Goal: Information Seeking & Learning: Learn about a topic

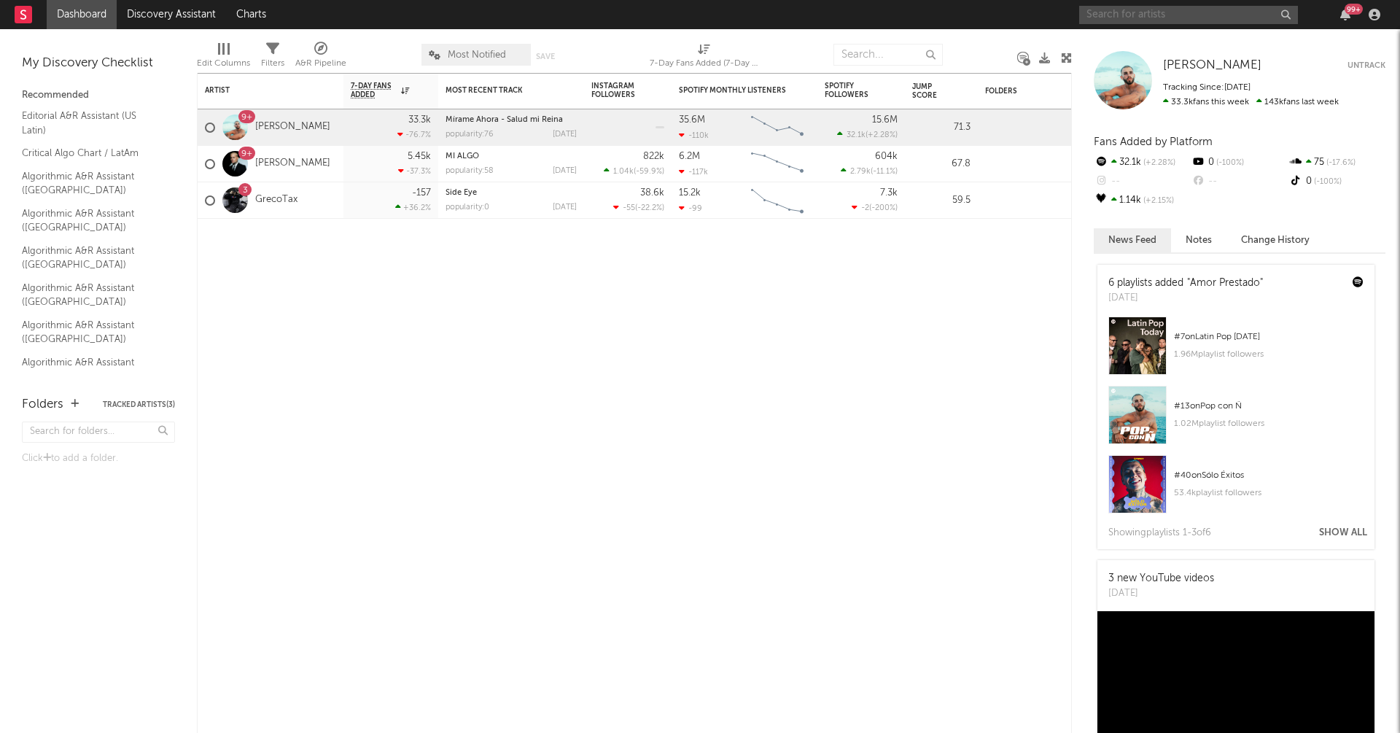
click at [1141, 20] on input "text" at bounding box center [1188, 15] width 219 height 18
type input "c"
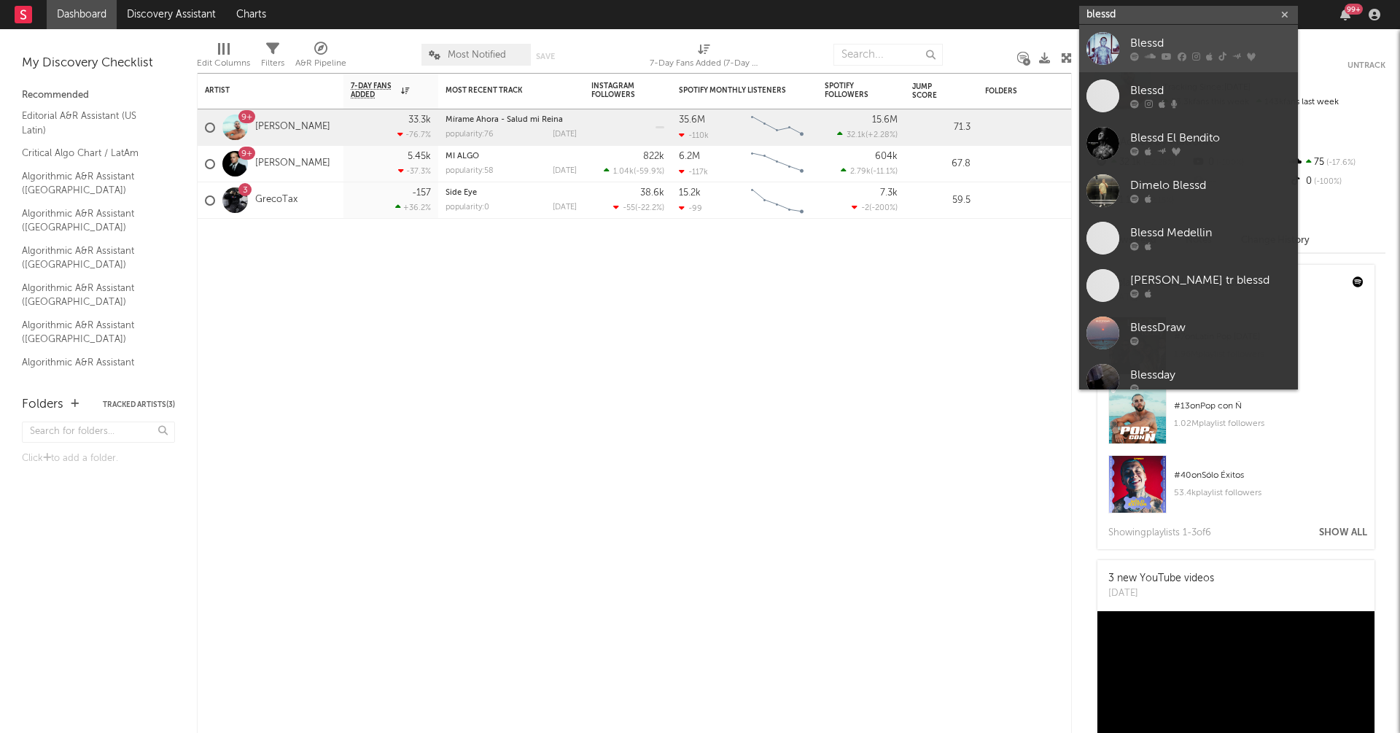
type input "blessd"
click at [1219, 32] on link "Blessd" at bounding box center [1188, 48] width 219 height 47
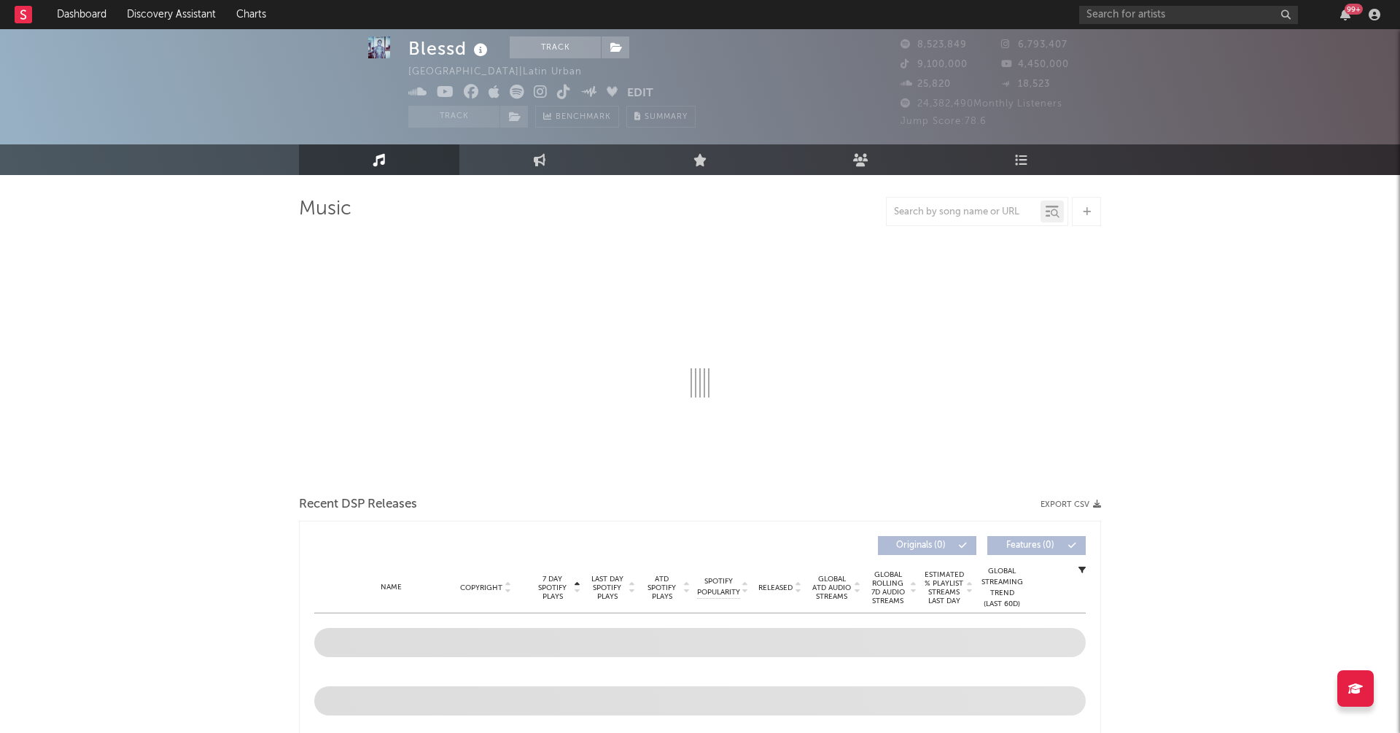
scroll to position [39, 0]
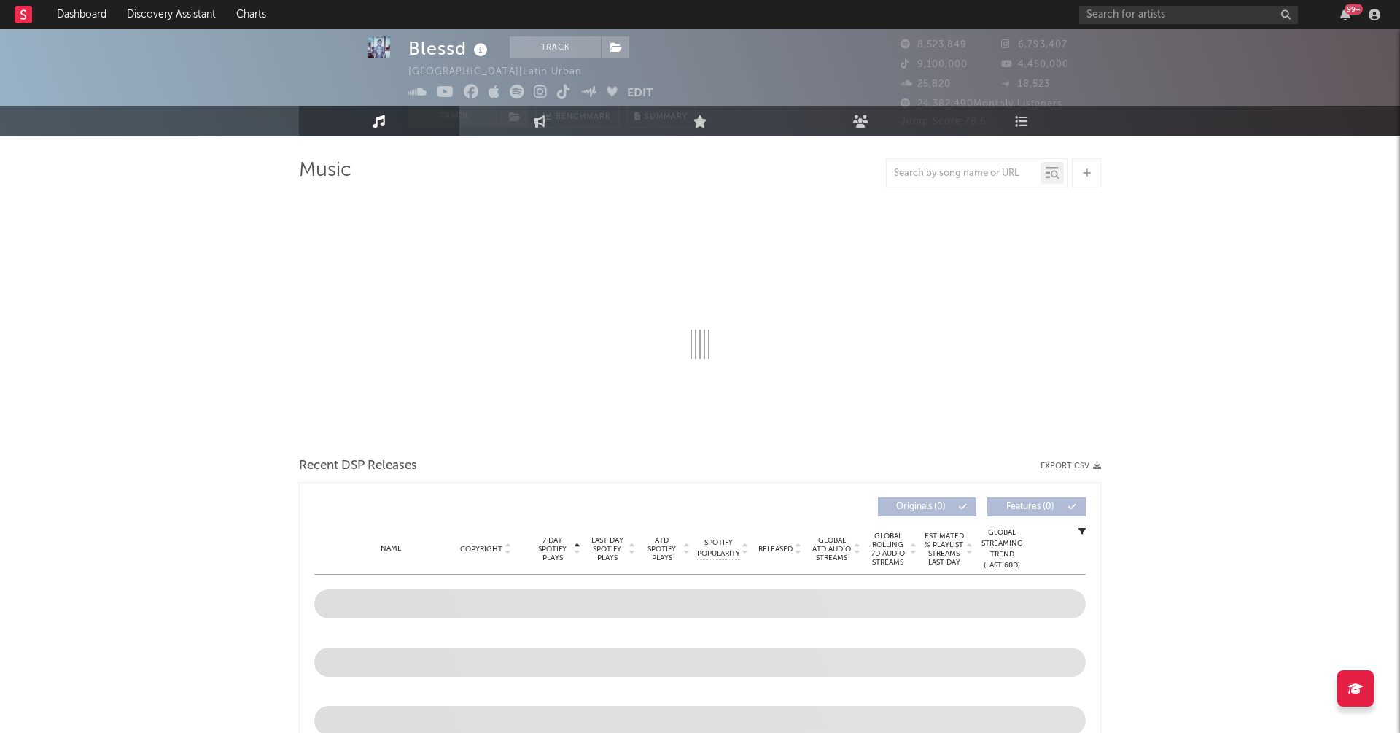
select select "6m"
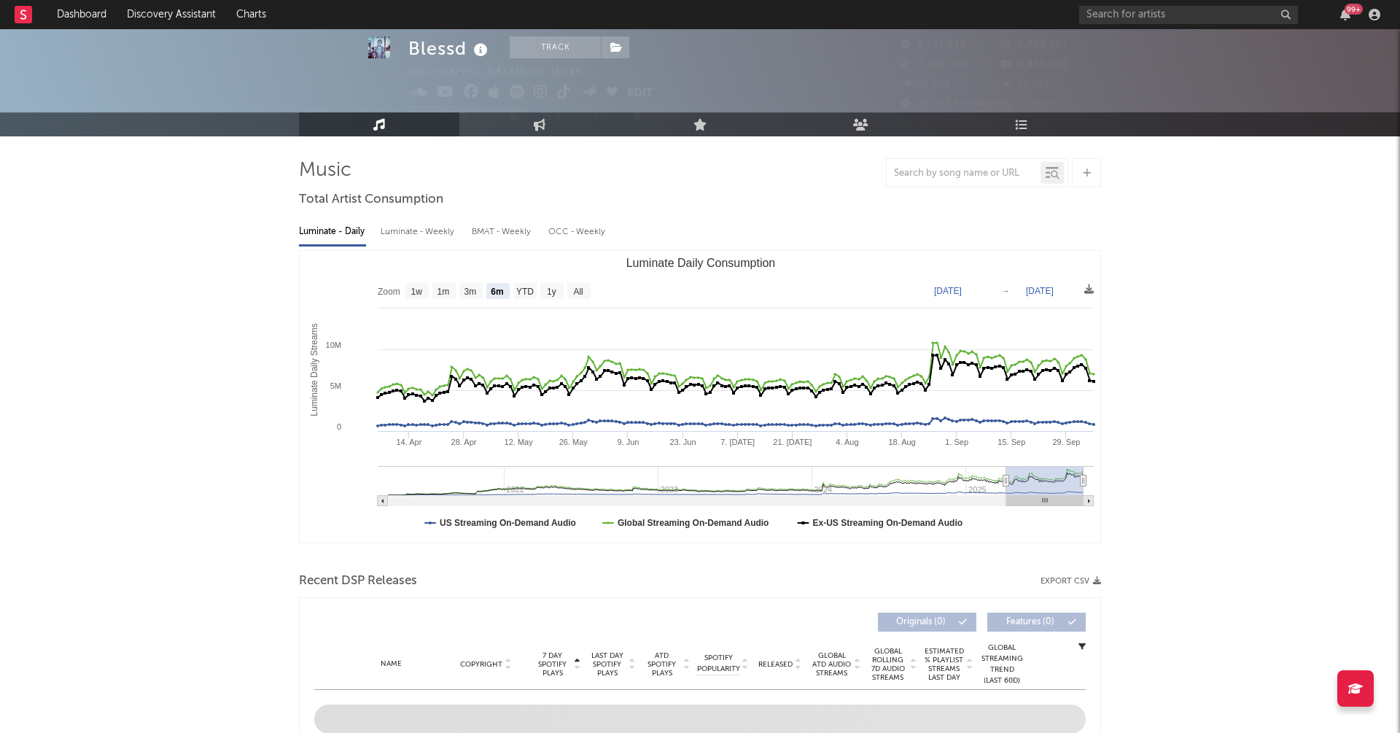
scroll to position [0, 0]
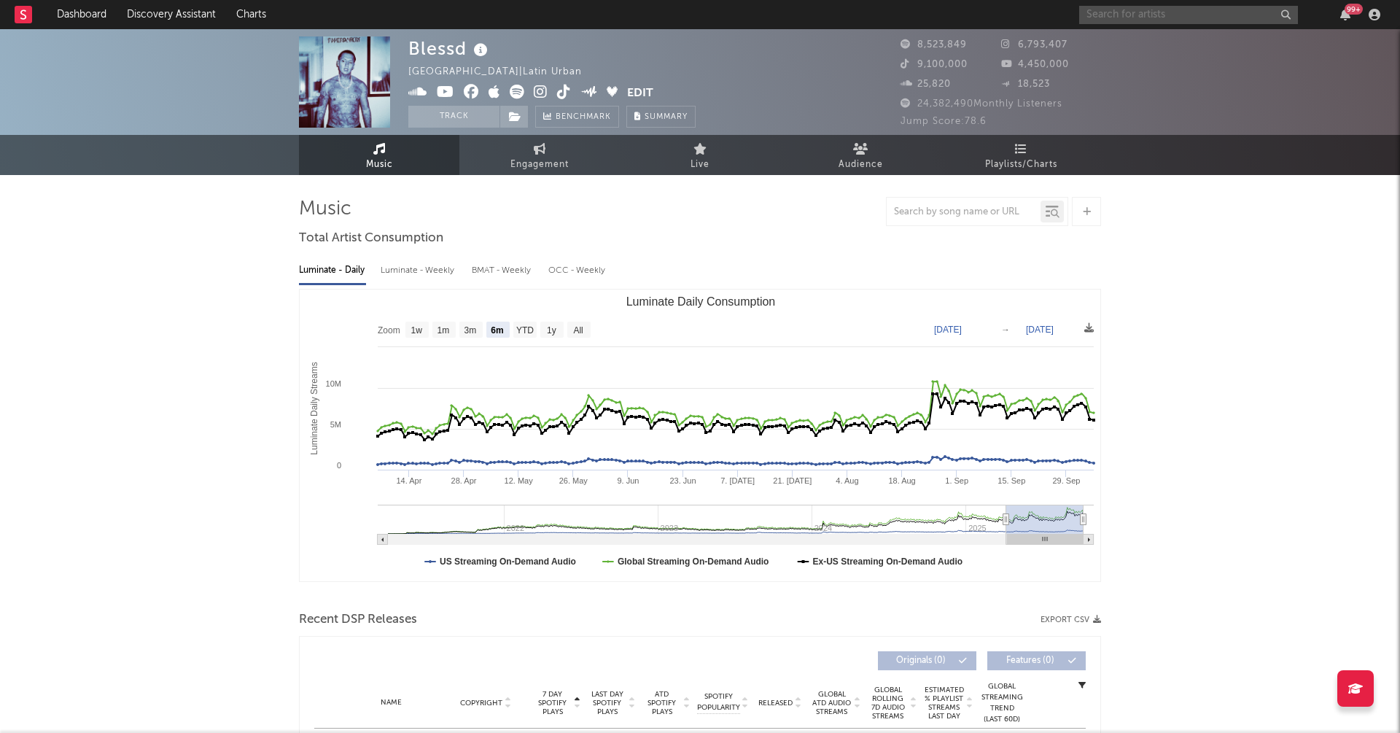
click at [1154, 6] on input "text" at bounding box center [1188, 15] width 219 height 18
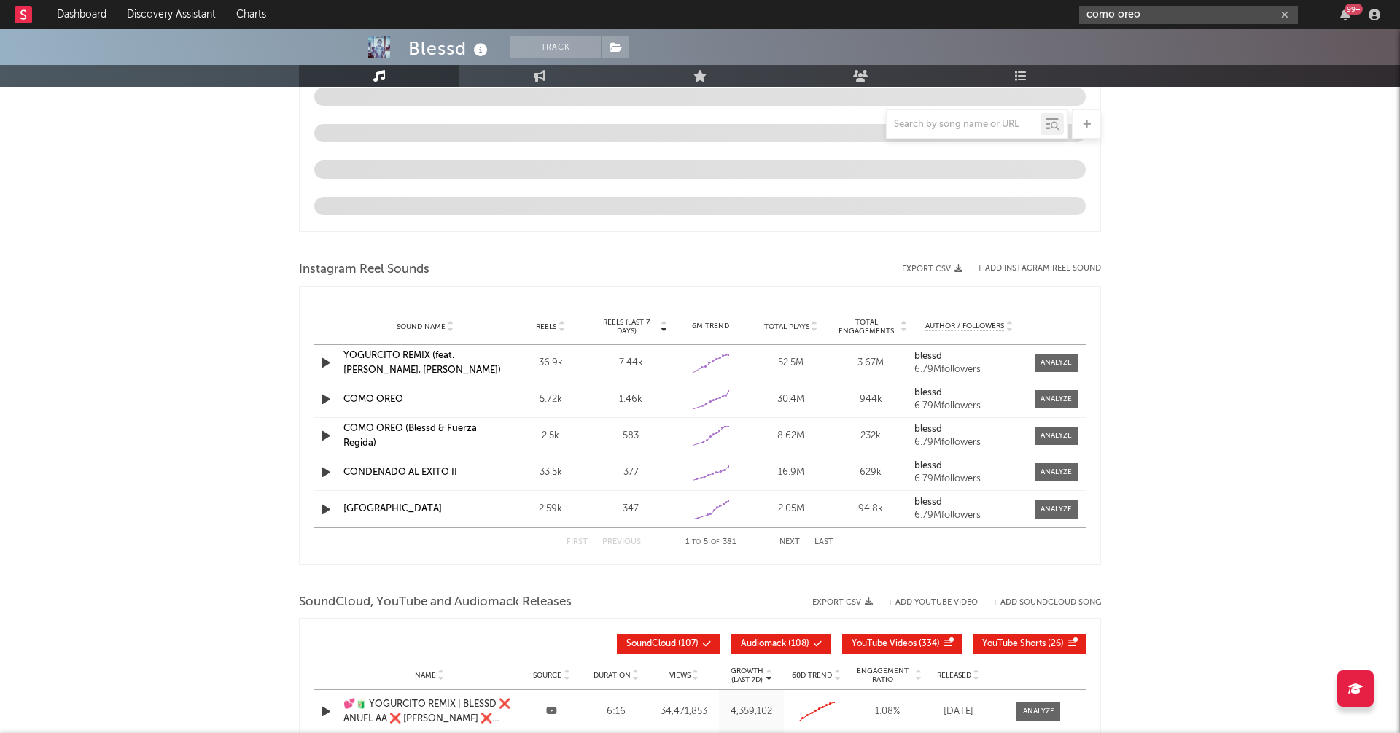
scroll to position [1151, 0]
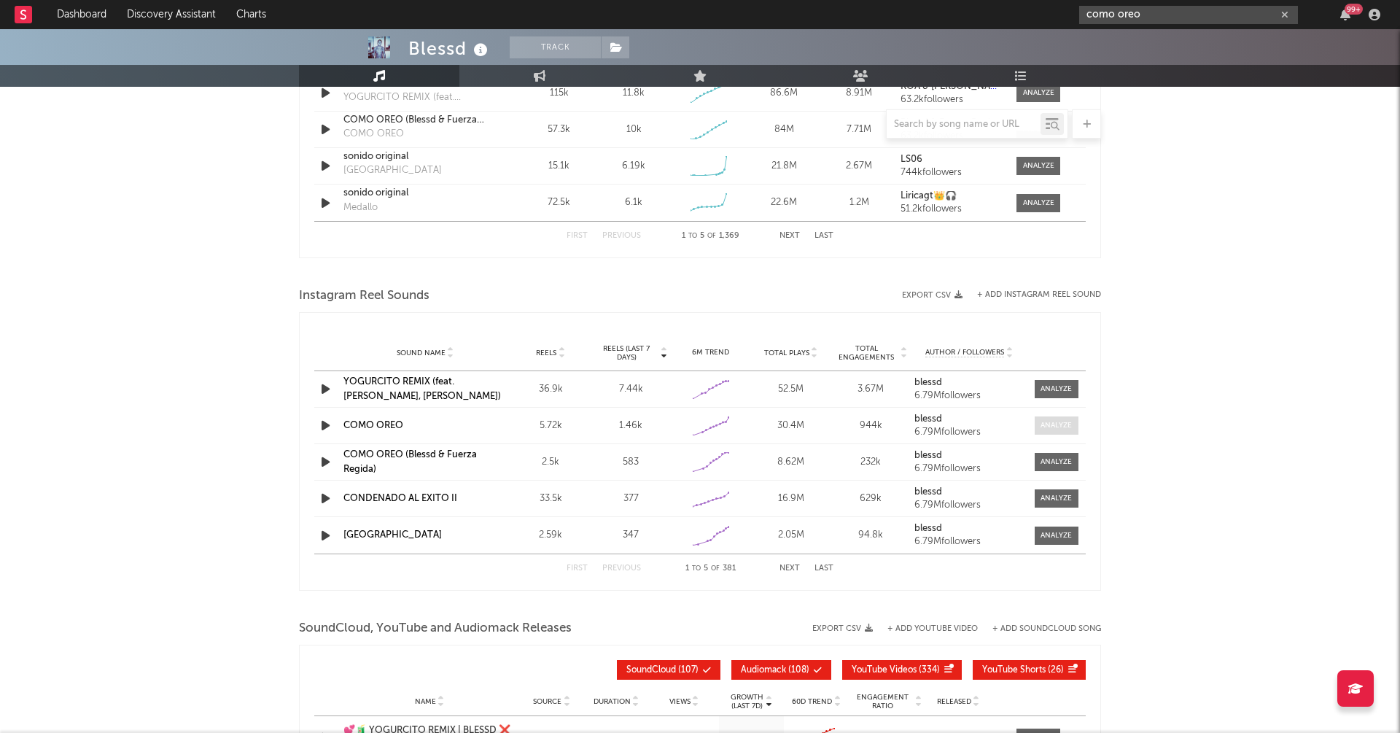
type input "como oreo"
click at [1073, 419] on span at bounding box center [1057, 425] width 44 height 18
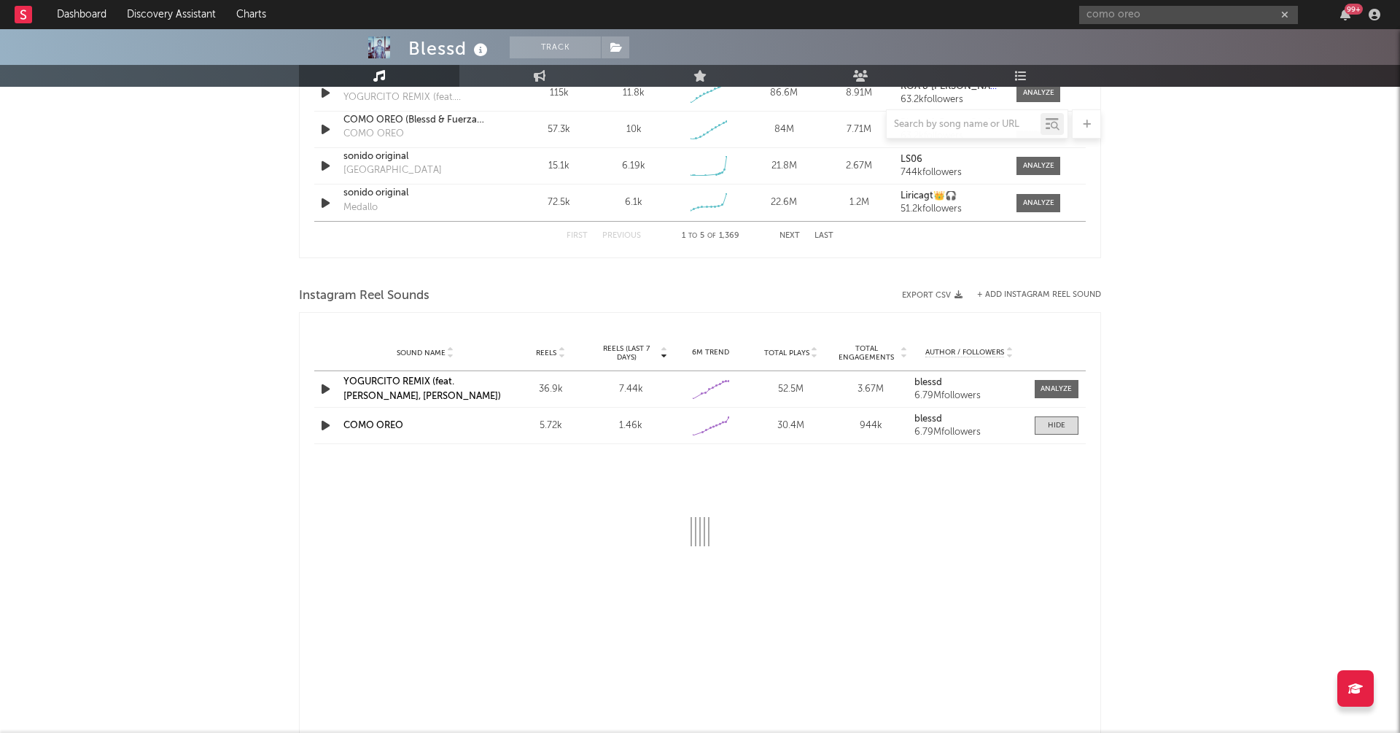
scroll to position [1197, 0]
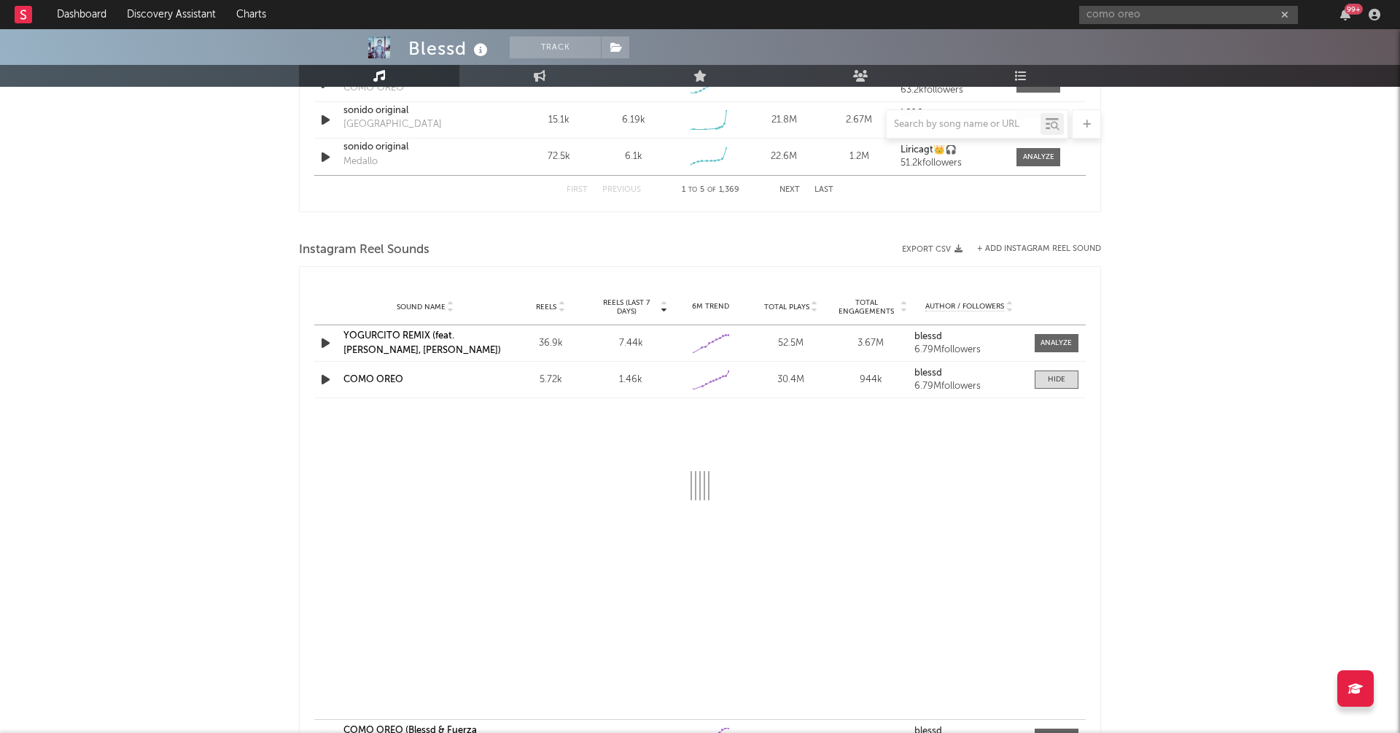
select select "1w"
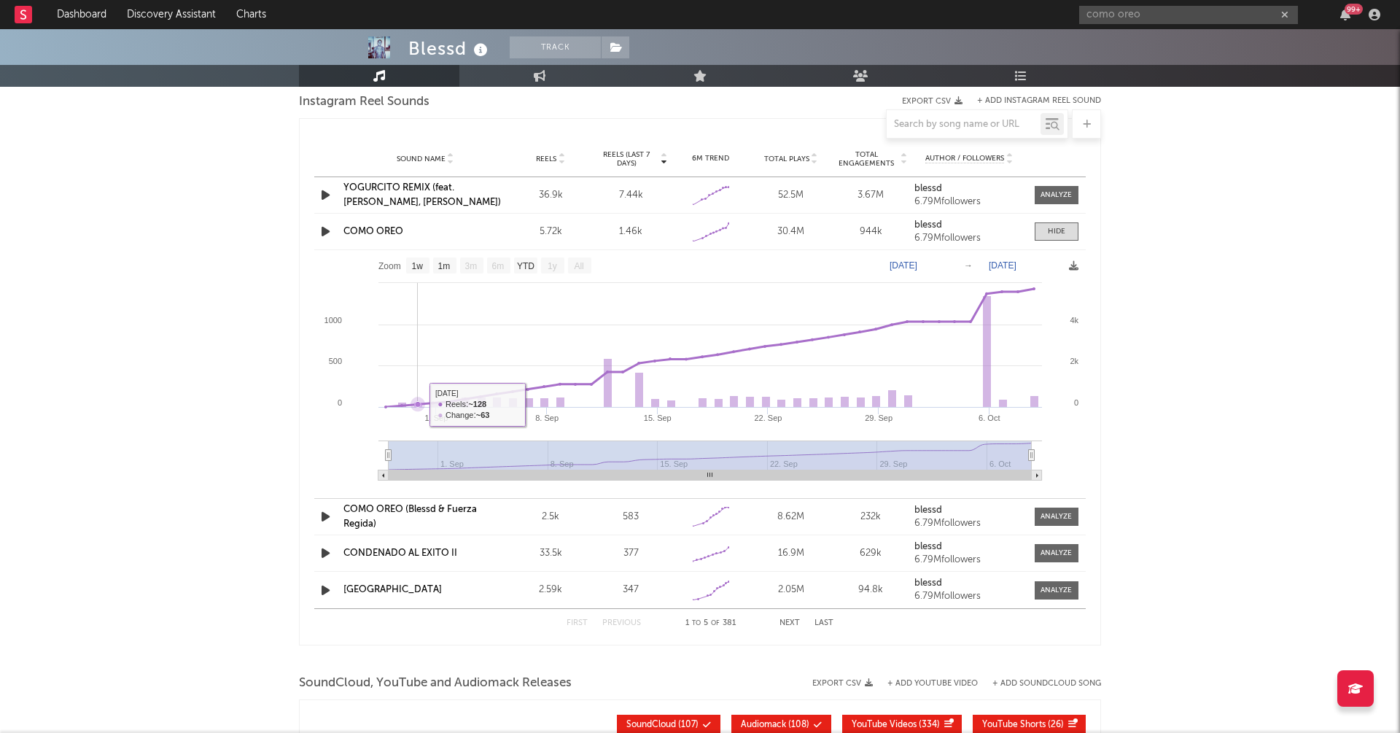
scroll to position [1351, 0]
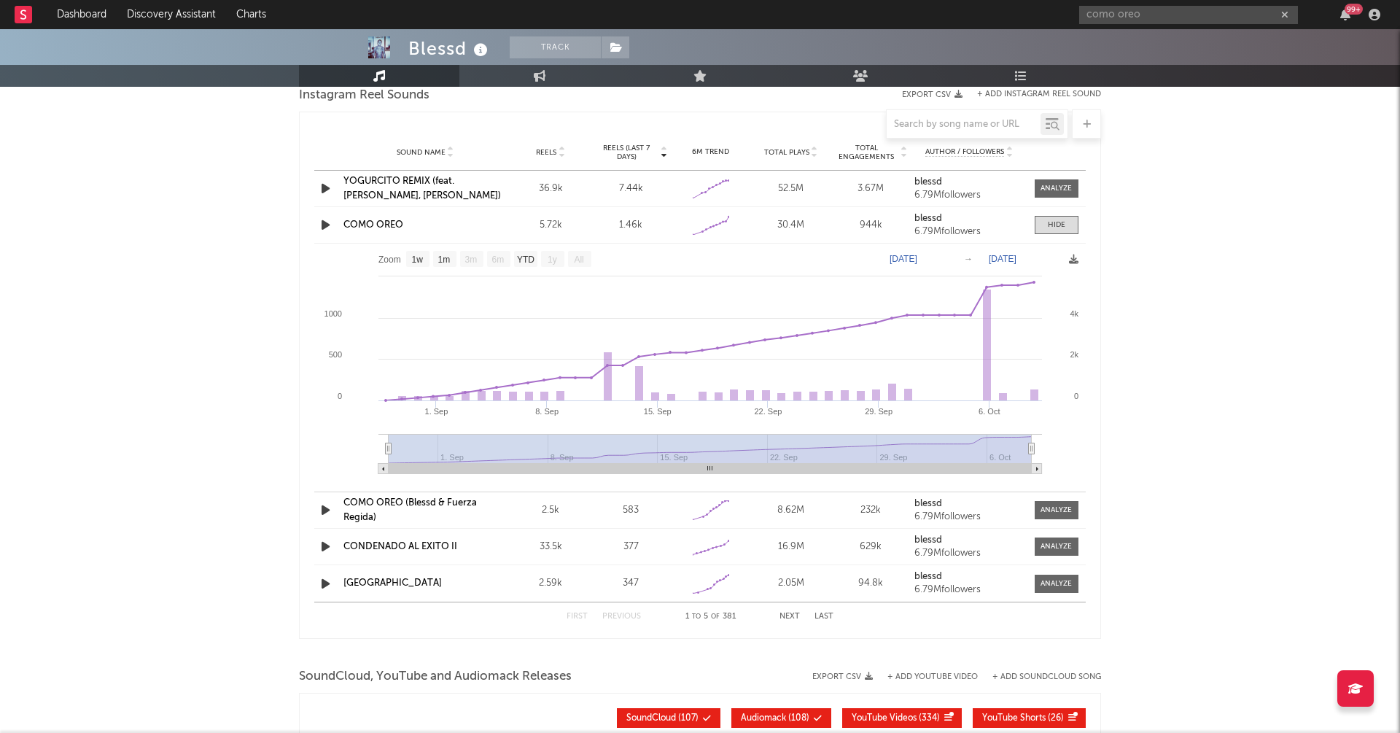
click at [1060, 517] on div "Sound Name COMO OREO (Blessd & Fuerza Regida) Reels 2.5k Reels (last 7 days) 58…" at bounding box center [700, 510] width 772 height 36
click at [1060, 515] on span at bounding box center [1057, 510] width 44 height 18
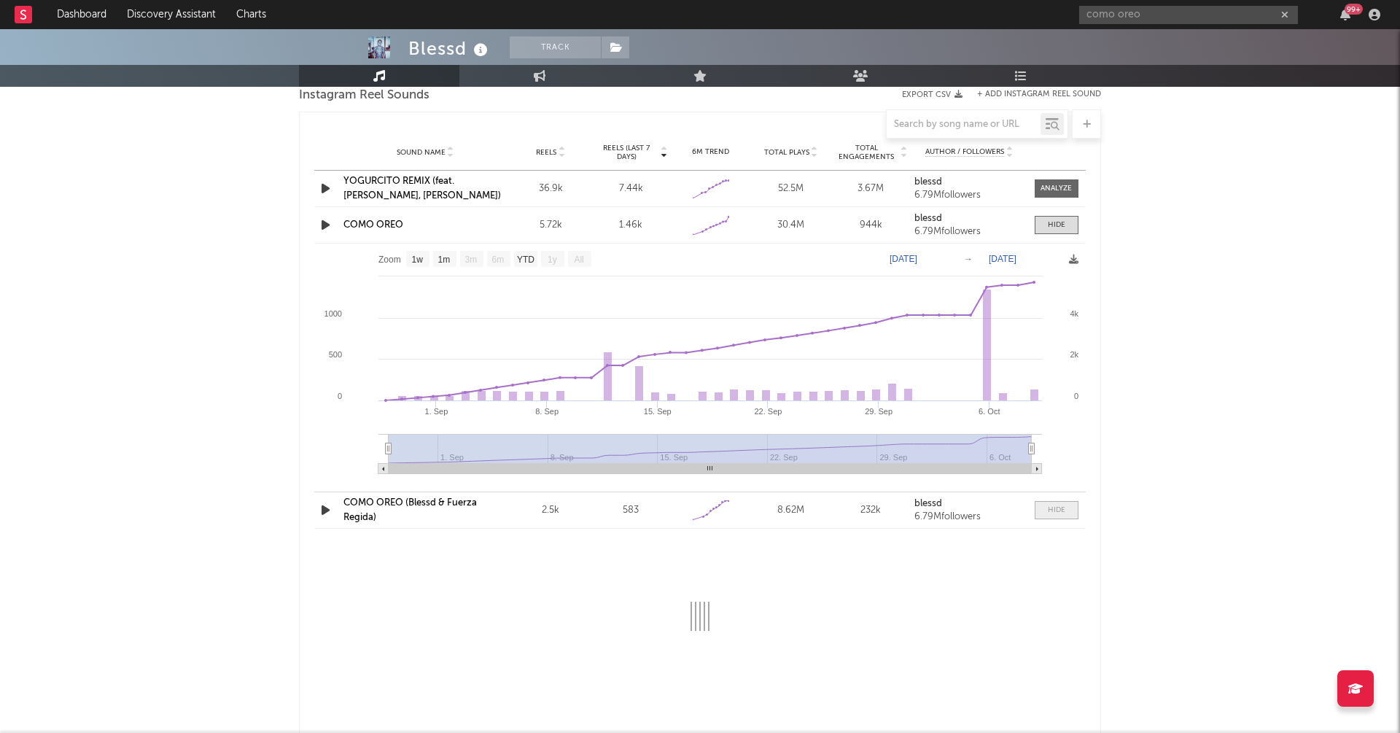
select select "1w"
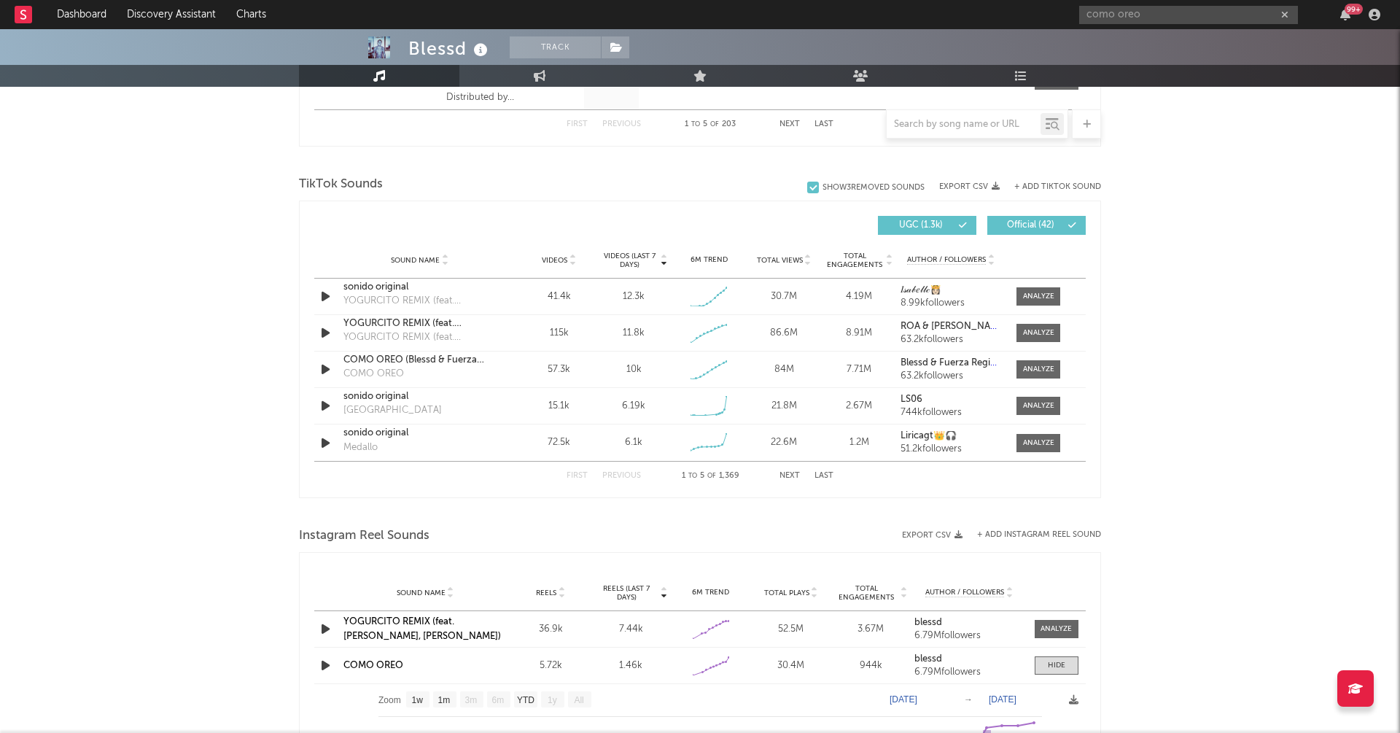
scroll to position [905, 0]
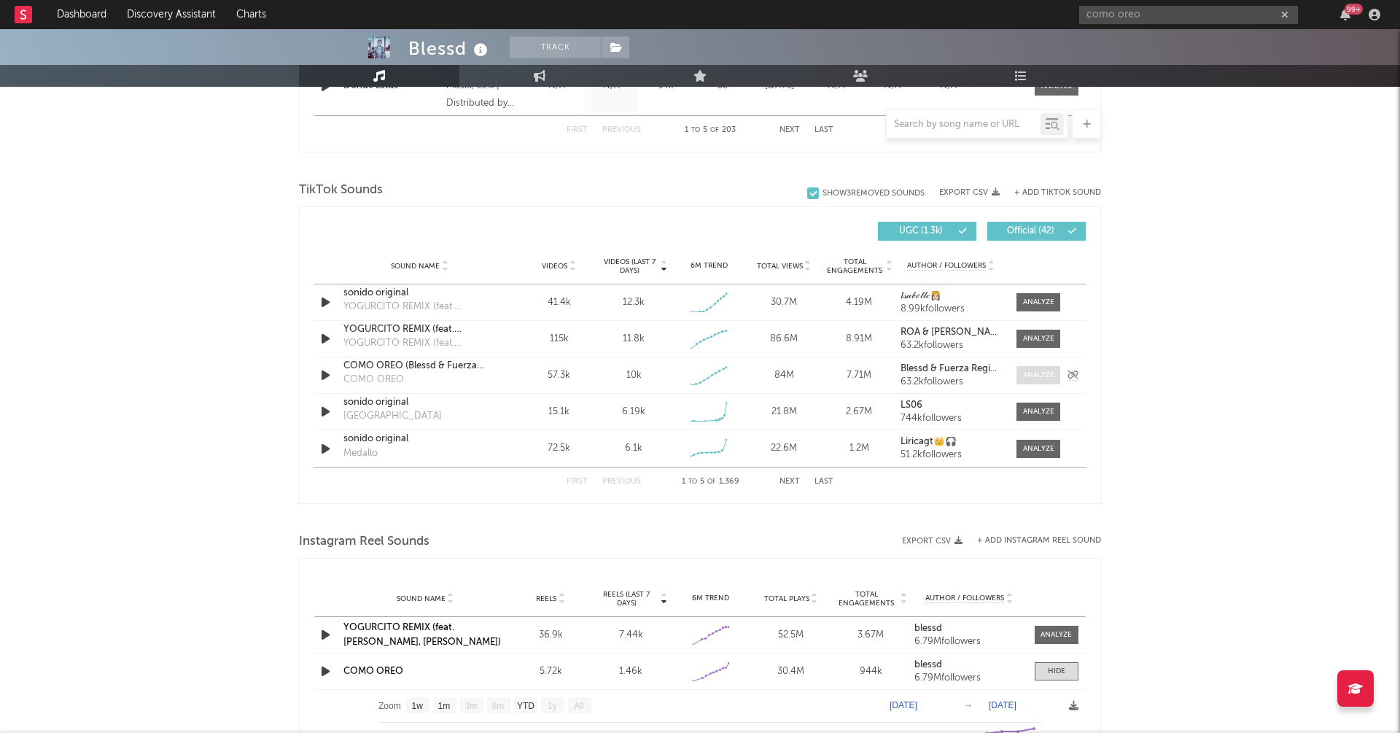
click at [1045, 373] on div at bounding box center [1038, 375] width 31 height 11
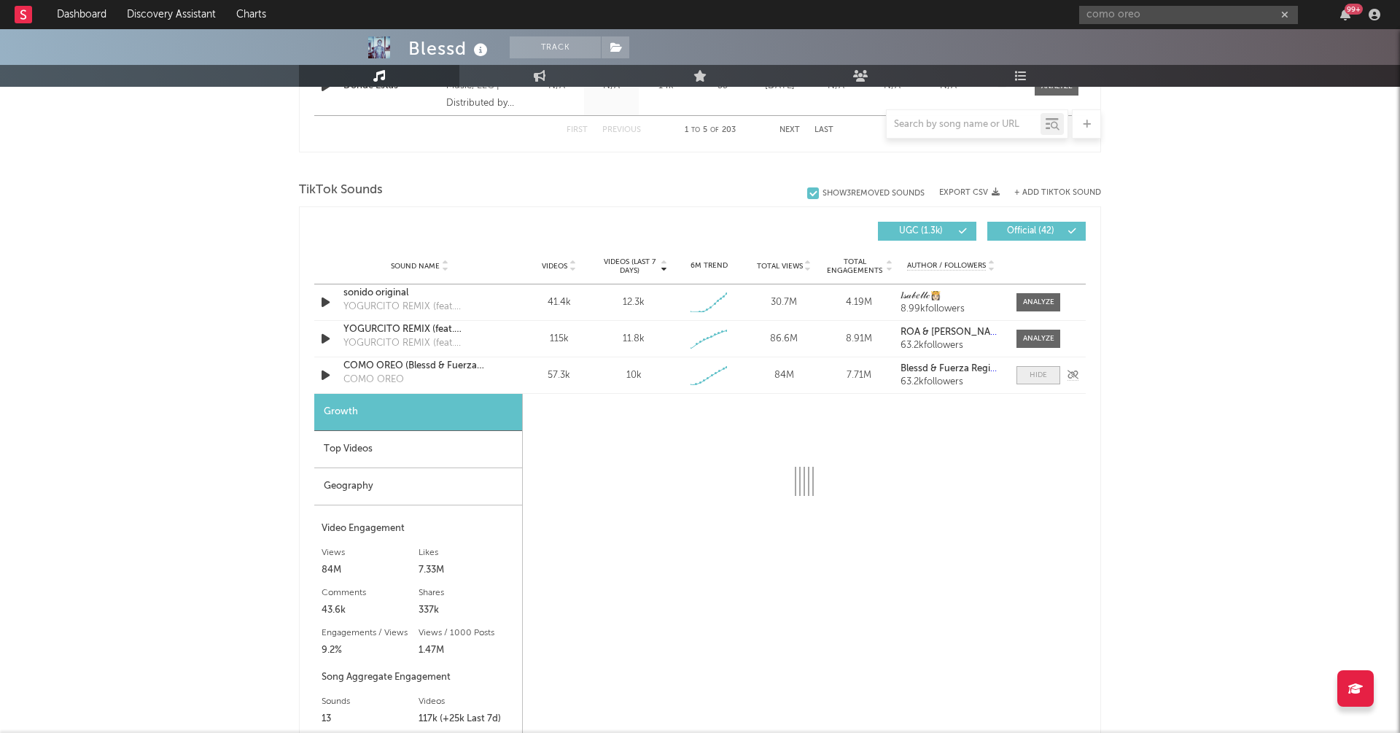
select select "1w"
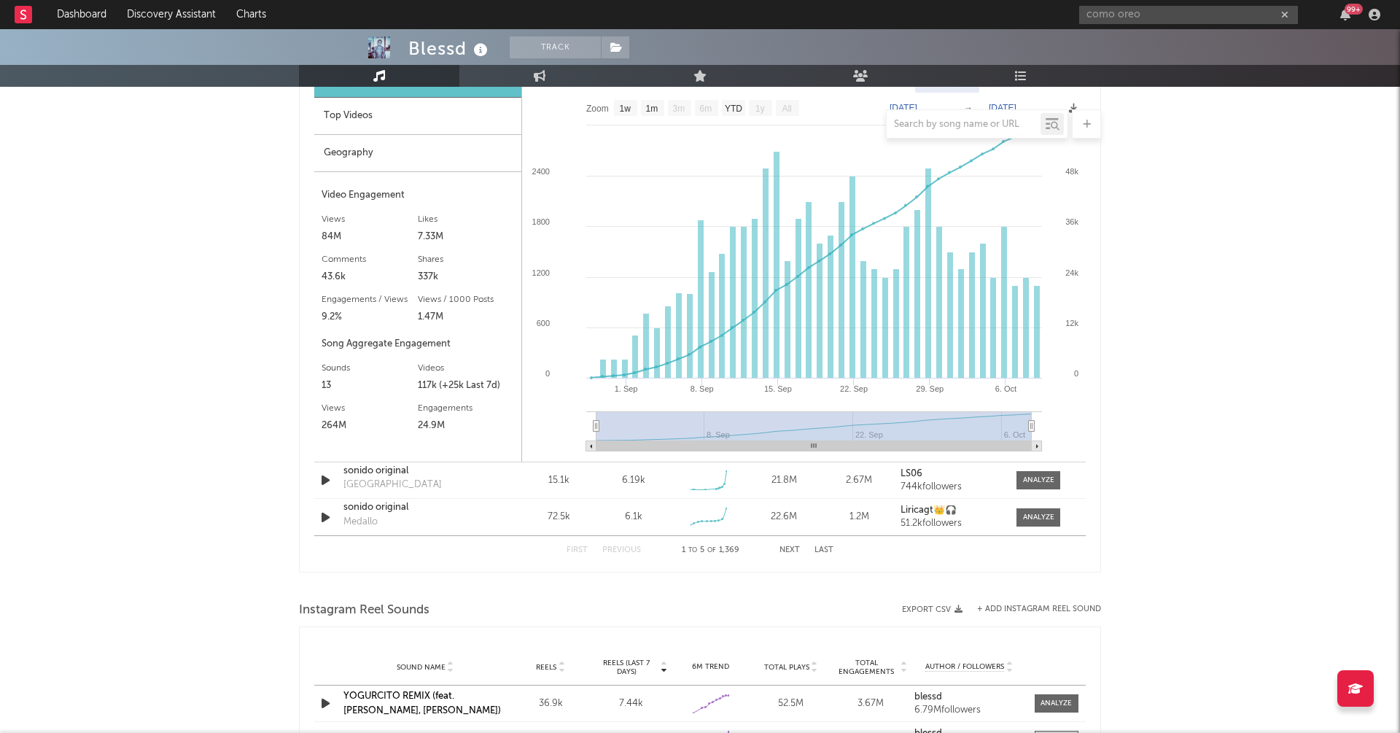
scroll to position [1253, 0]
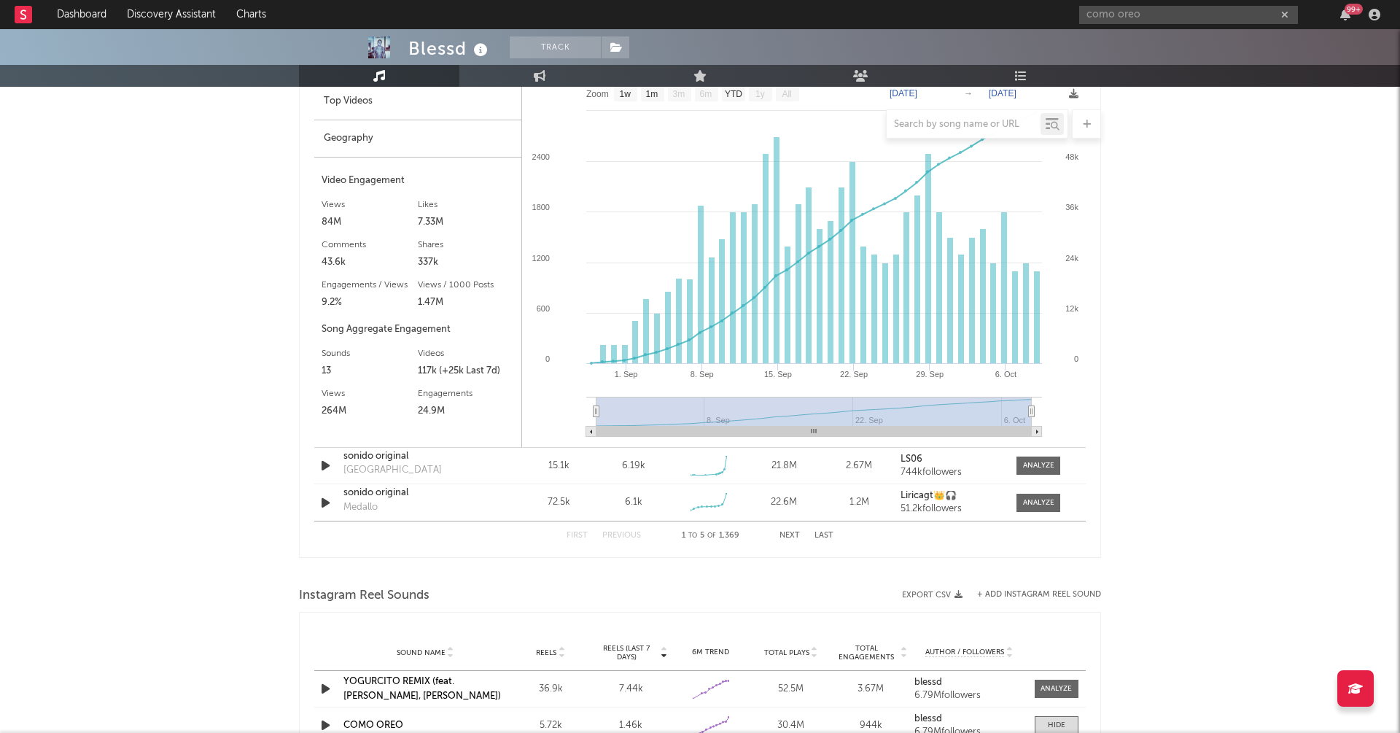
click at [788, 536] on button "Next" at bounding box center [790, 536] width 20 height 8
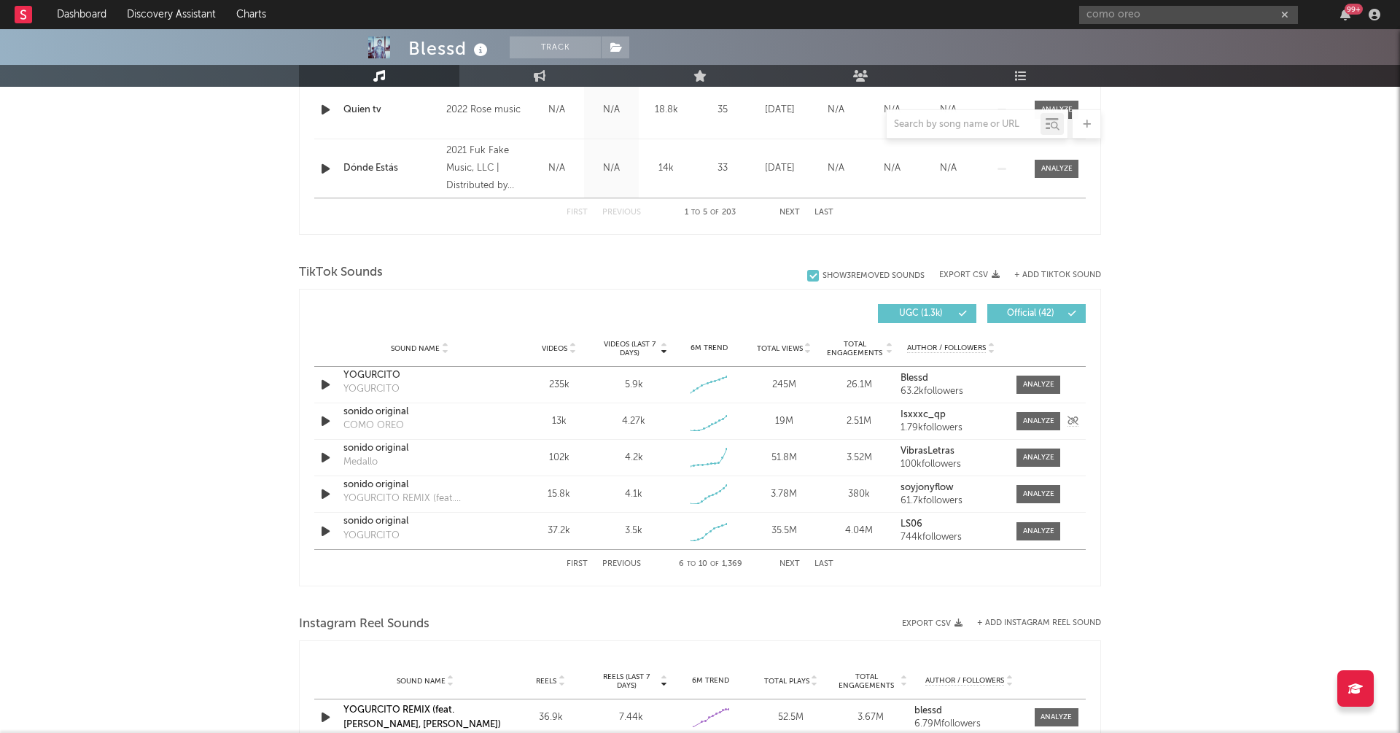
scroll to position [797, 0]
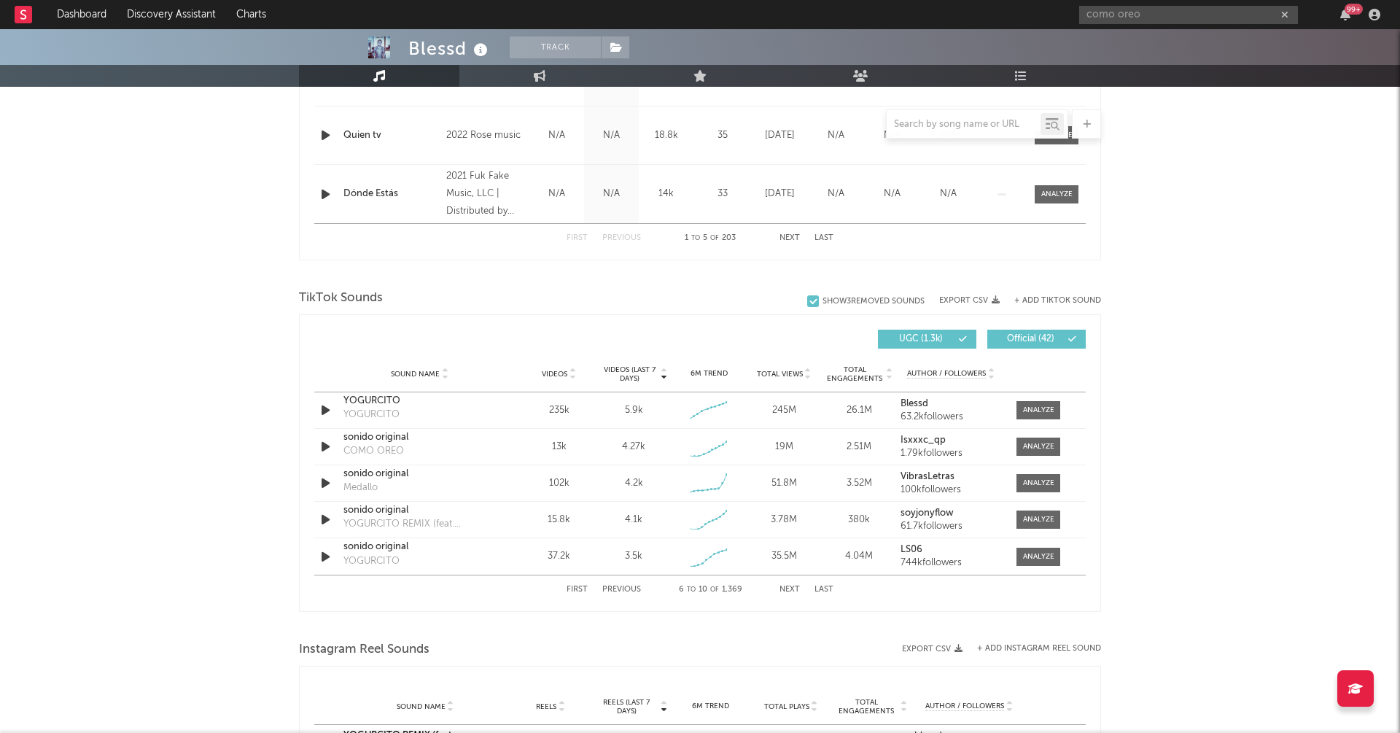
click at [632, 373] on span "Videos (last 7 days)" at bounding box center [629, 374] width 59 height 18
select select "1w"
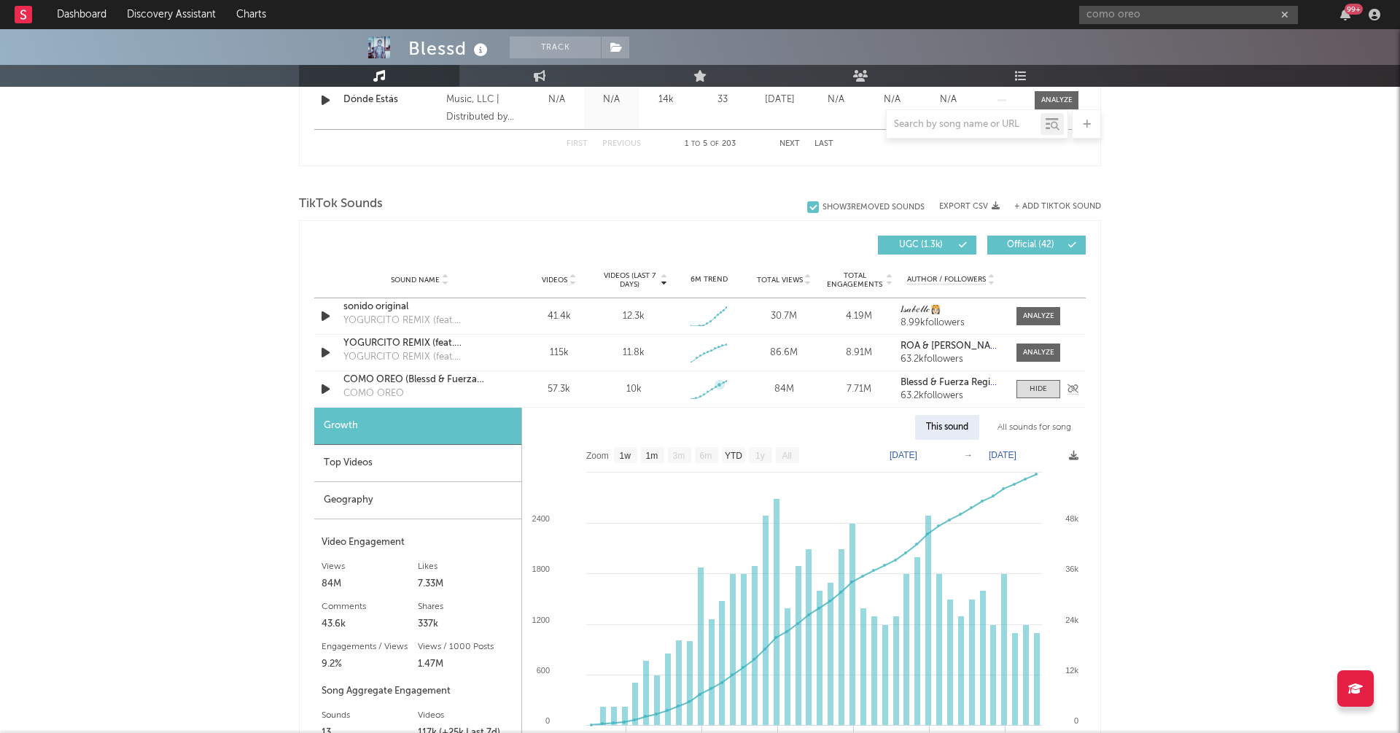
scroll to position [893, 0]
click at [1046, 384] on div at bounding box center [1039, 387] width 18 height 11
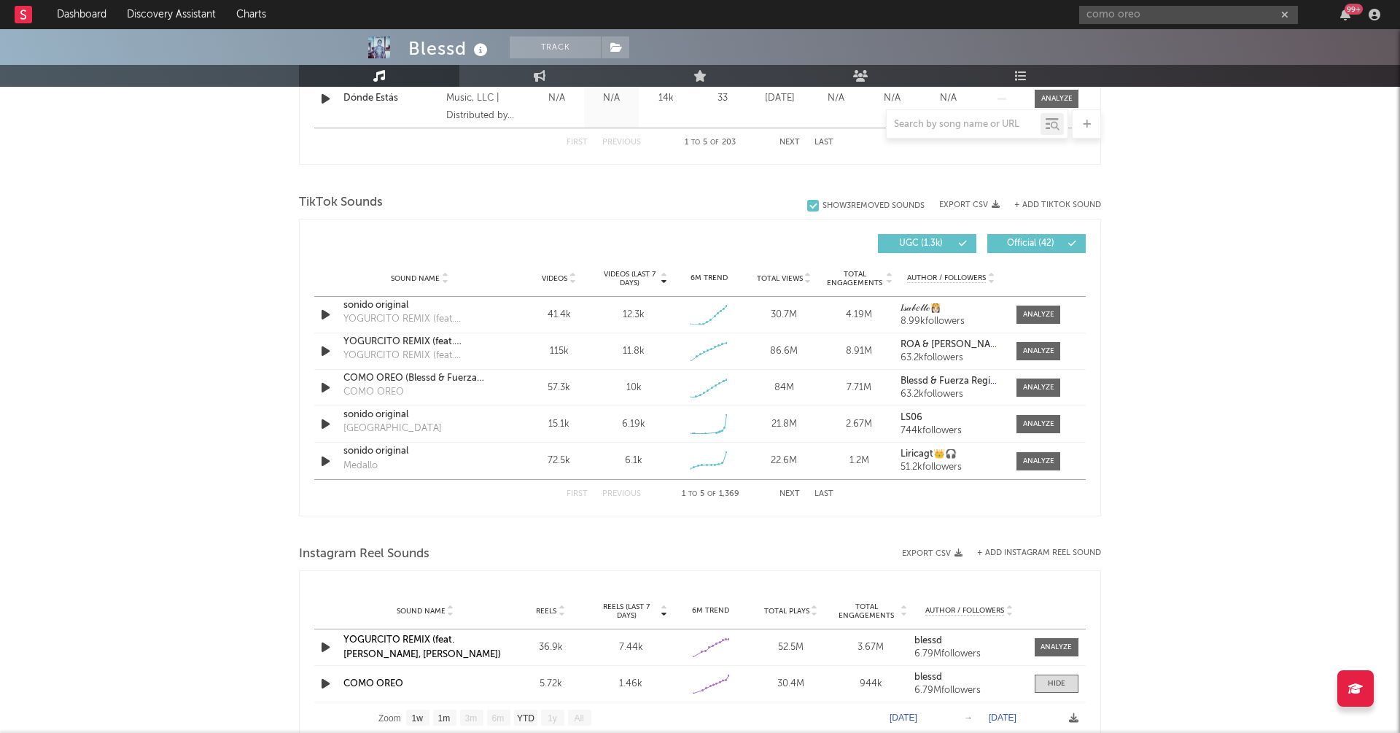
click at [793, 490] on button "Next" at bounding box center [790, 494] width 20 height 8
click at [322, 349] on icon "button" at bounding box center [325, 351] width 15 height 18
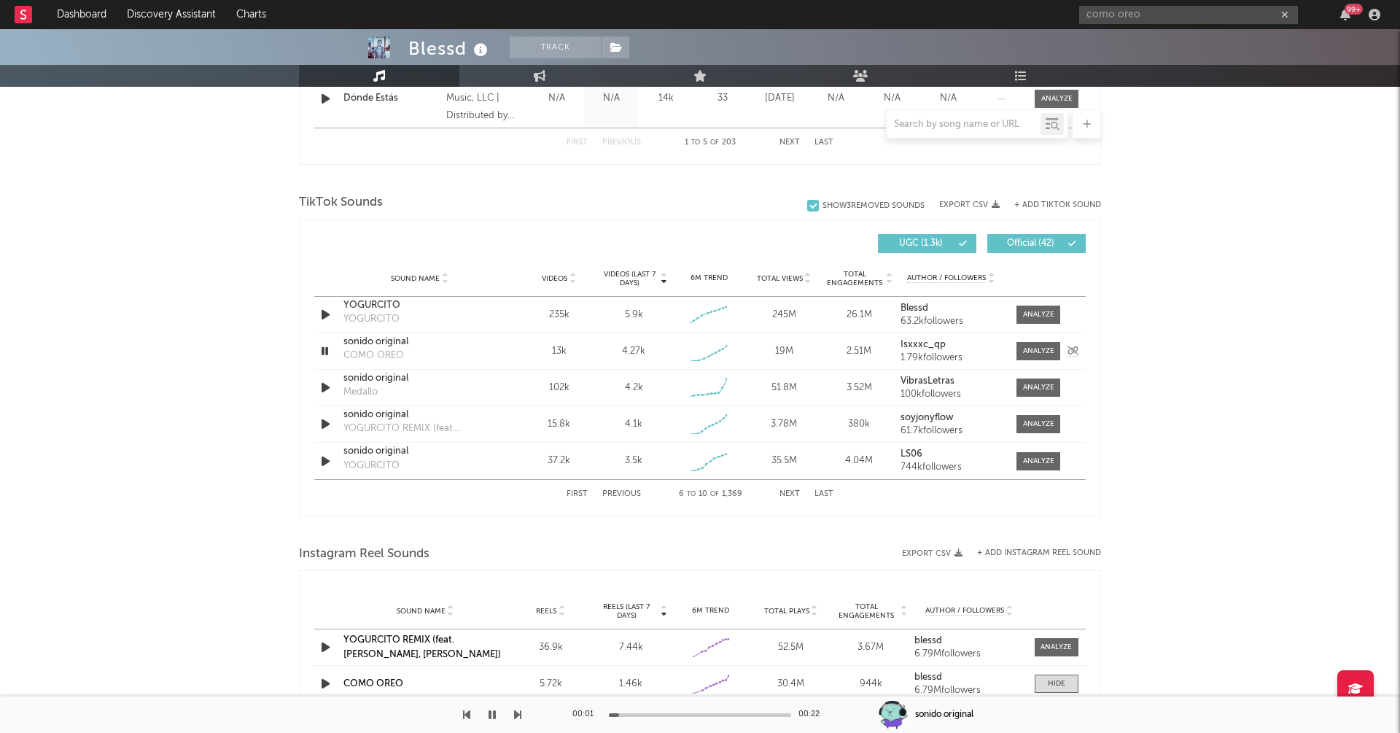
click at [322, 349] on icon "button" at bounding box center [325, 351] width 14 height 18
click at [320, 348] on icon "button" at bounding box center [325, 351] width 15 height 18
click at [320, 348] on icon "button" at bounding box center [325, 351] width 14 height 18
click at [1033, 354] on div at bounding box center [1038, 351] width 31 height 11
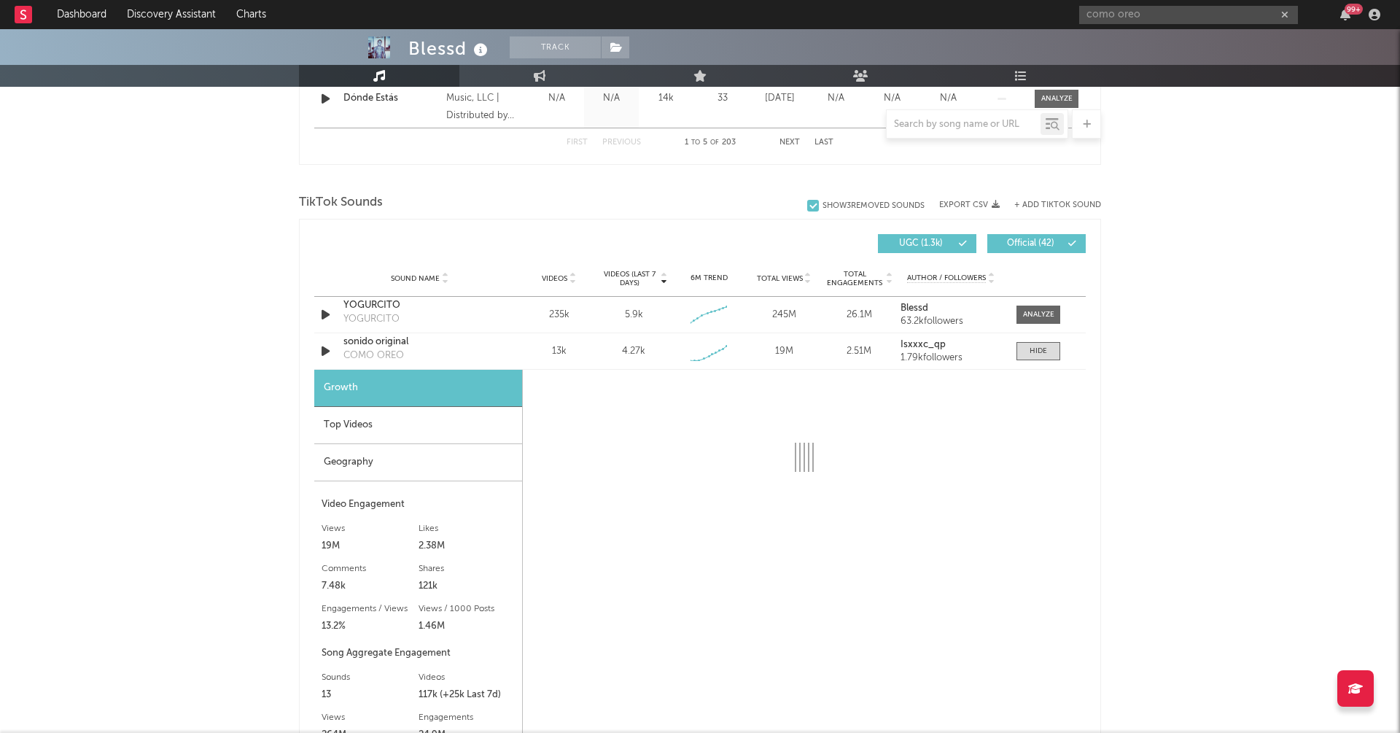
select select "1w"
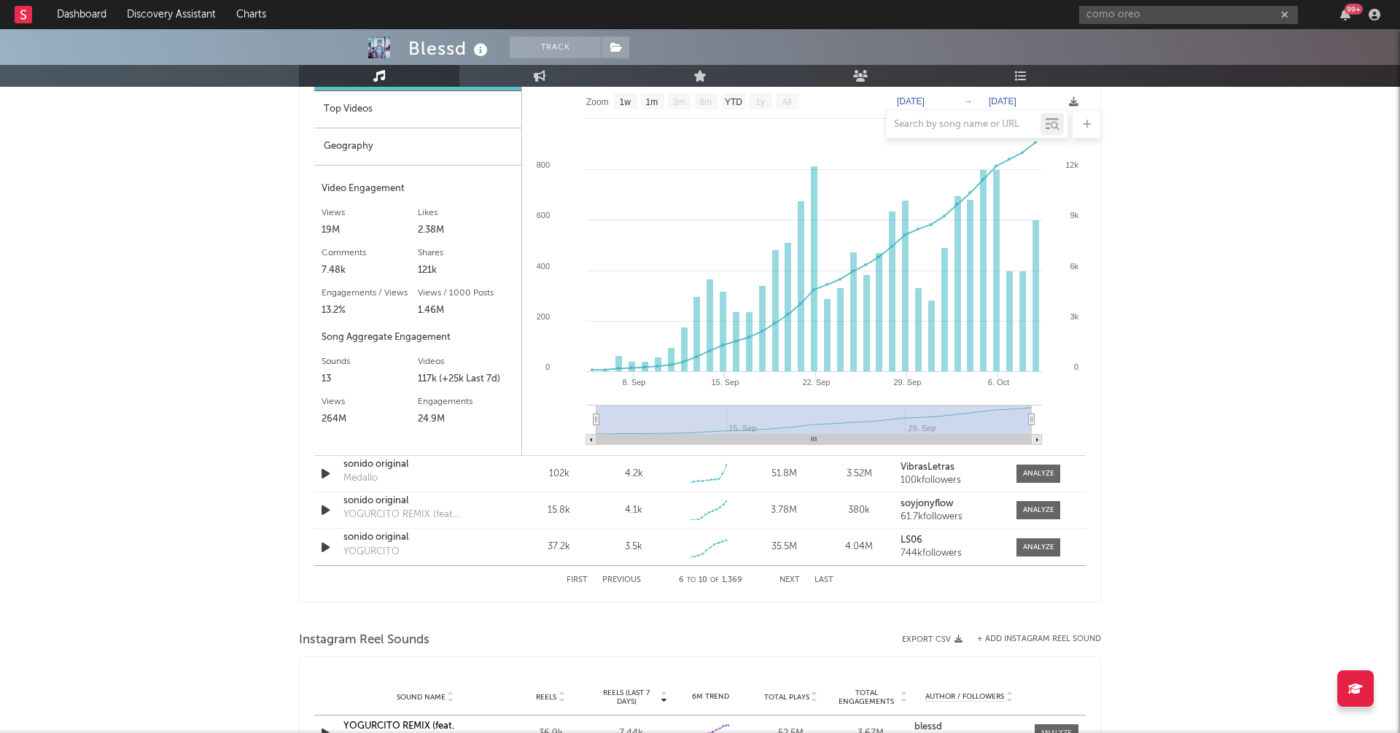
scroll to position [1215, 0]
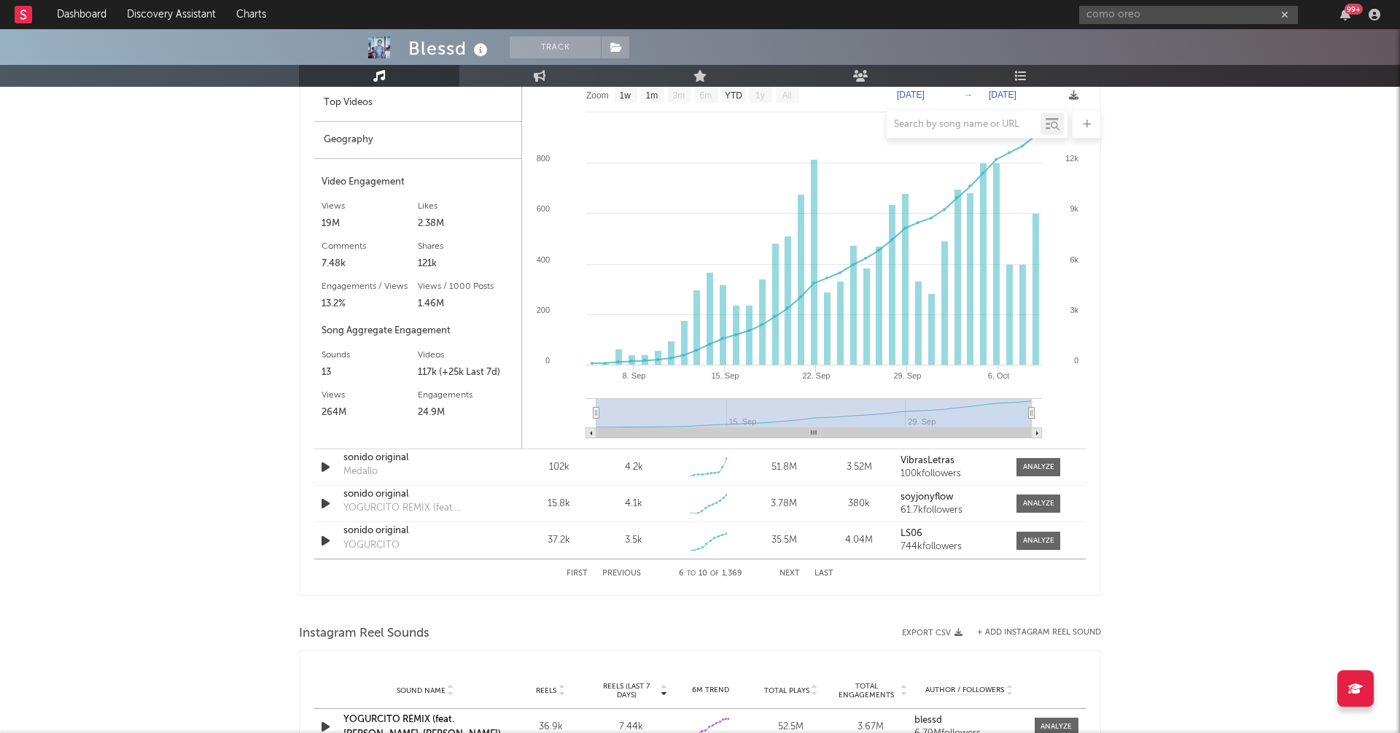
click at [613, 570] on button "Previous" at bounding box center [621, 574] width 39 height 8
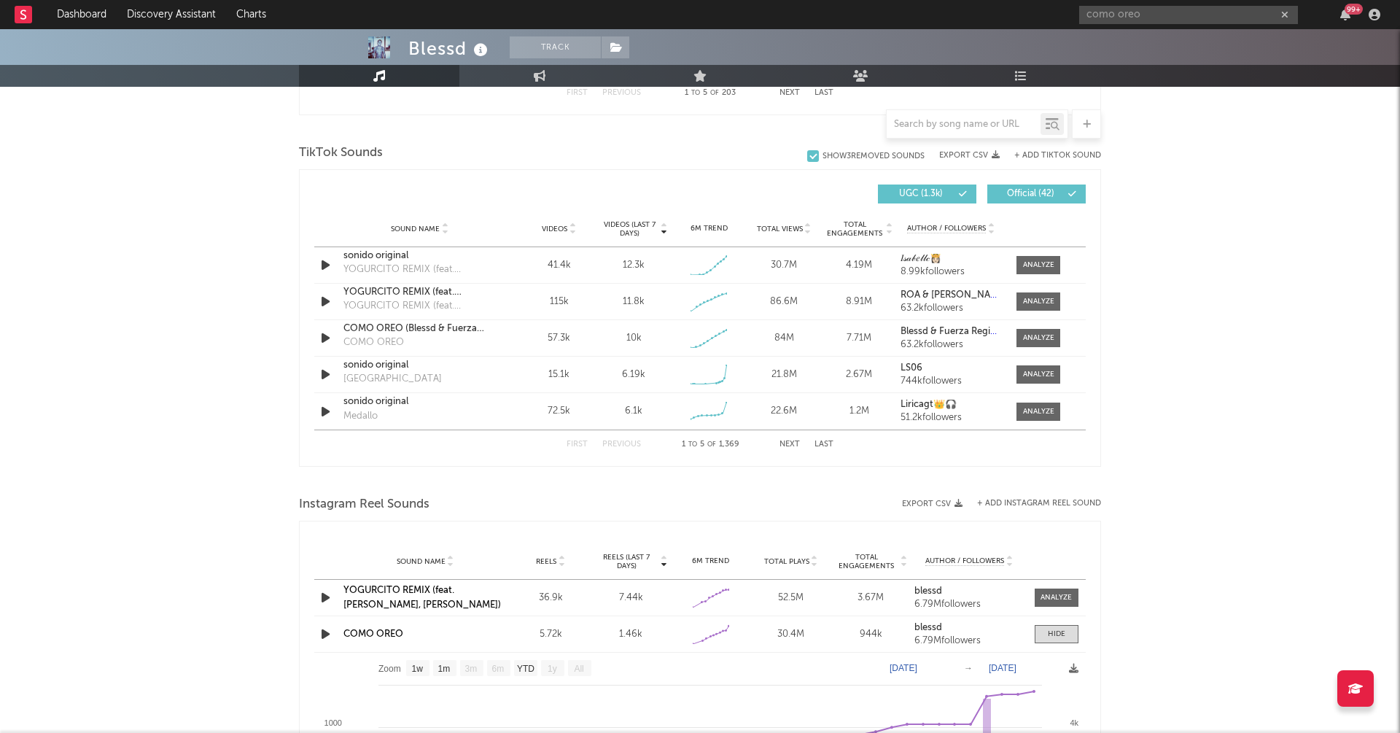
scroll to position [920, 0]
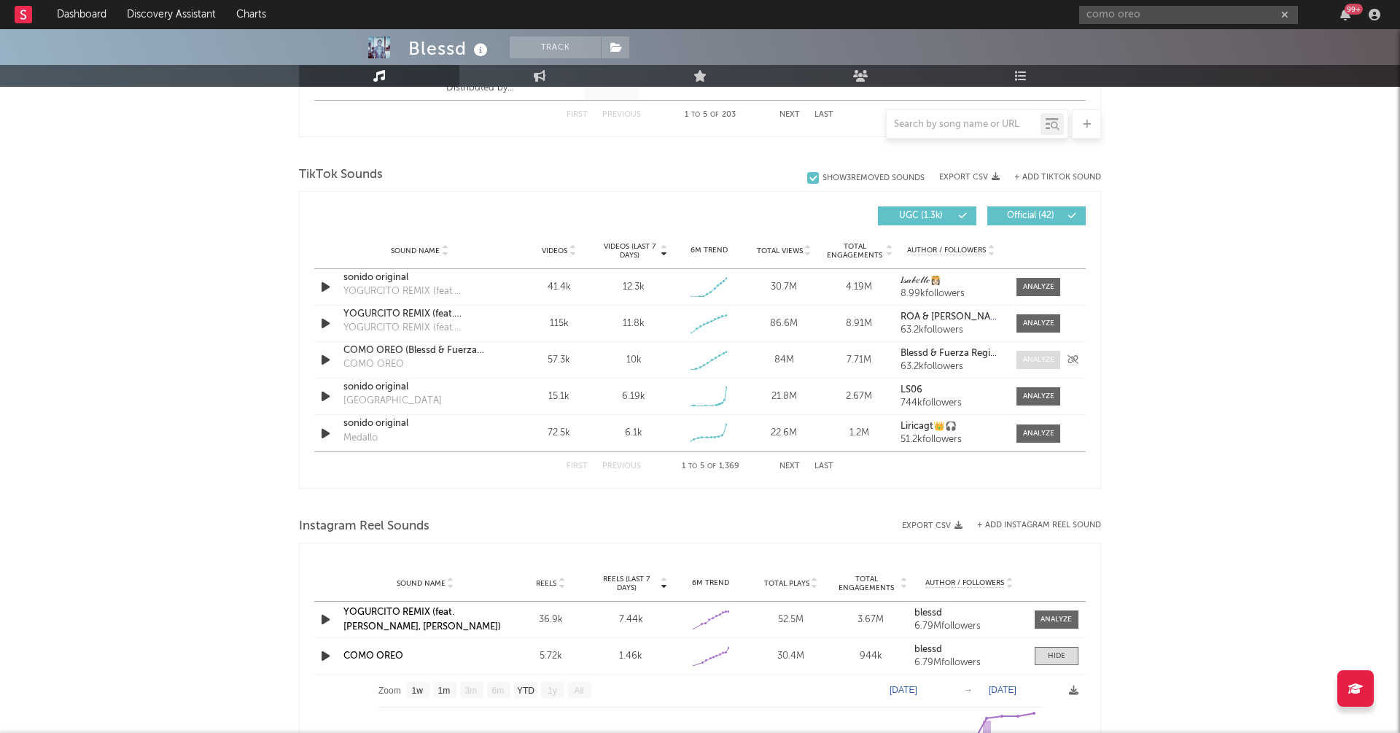
click at [1043, 356] on div at bounding box center [1038, 359] width 31 height 11
select select "1w"
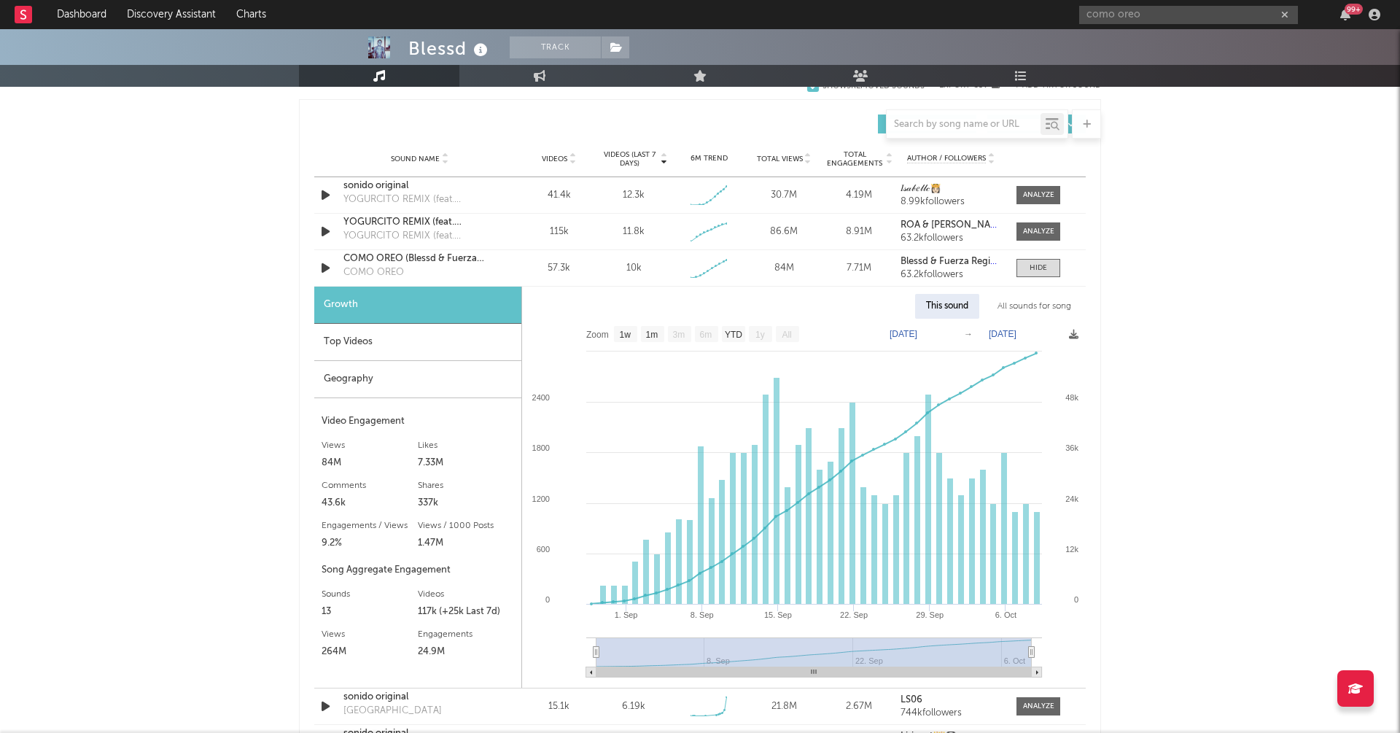
scroll to position [1024, 0]
